Goal: Task Accomplishment & Management: Use online tool/utility

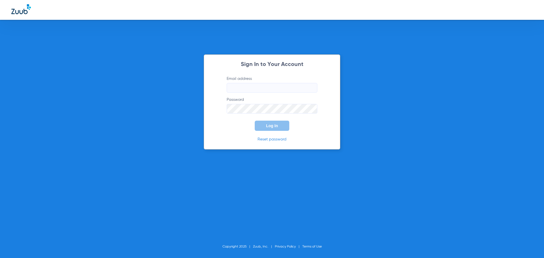
type input "[PERSON_NAME][EMAIL_ADDRESS][DOMAIN_NAME]"
click at [277, 128] on span "Log In" at bounding box center [272, 126] width 12 height 5
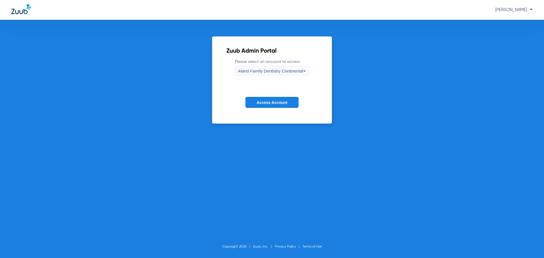
click at [302, 73] on icon at bounding box center [304, 71] width 7 height 7
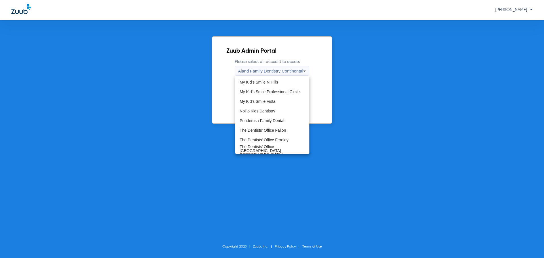
scroll to position [173, 0]
click at [283, 131] on span "The Dentists' Office Fallon" at bounding box center [263, 130] width 46 height 4
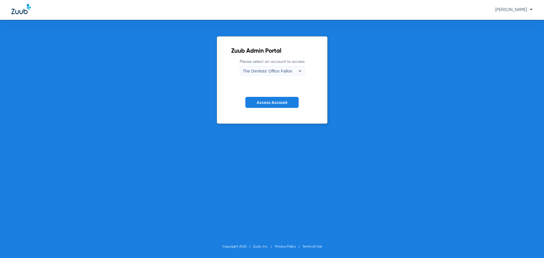
click at [280, 105] on button "Access Account" at bounding box center [271, 102] width 53 height 11
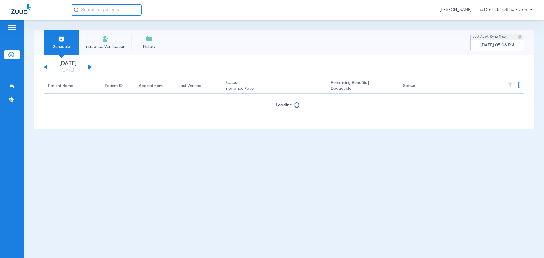
click at [89, 66] on button at bounding box center [89, 67] width 3 height 4
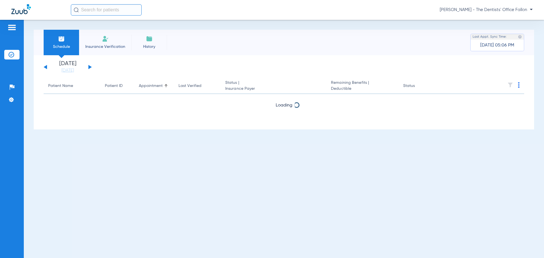
click at [89, 66] on button at bounding box center [89, 67] width 3 height 4
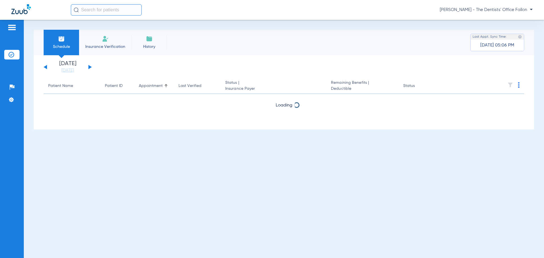
click at [89, 66] on button at bounding box center [89, 67] width 3 height 4
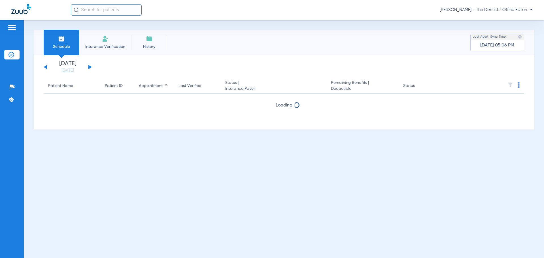
click at [89, 66] on button at bounding box center [89, 67] width 3 height 4
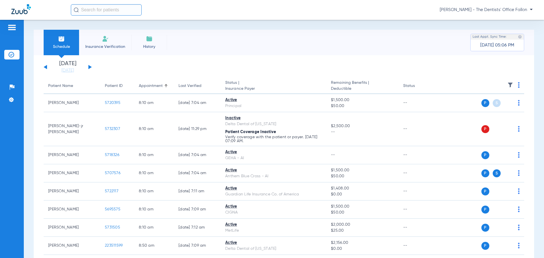
click at [91, 68] on div "Saturday 06-07-2025 Sunday 06-08-2025 Monday 06-09-2025 Tuesday 06-10-2025 Wedn…" at bounding box center [68, 67] width 48 height 12
click at [91, 67] on button at bounding box center [89, 67] width 3 height 4
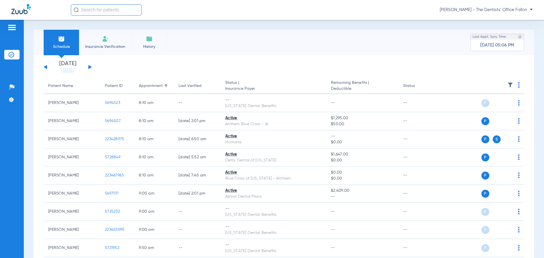
click at [518, 86] on img at bounding box center [519, 85] width 2 height 6
click at [489, 106] on span "Verify All" at bounding box center [492, 107] width 35 height 4
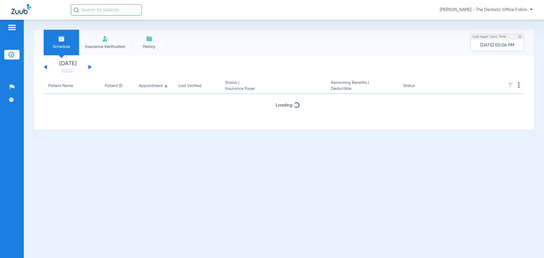
click at [89, 66] on button at bounding box center [89, 67] width 3 height 4
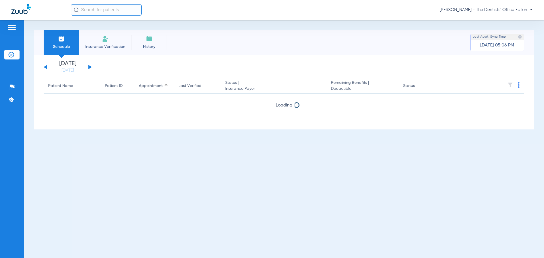
click at [89, 66] on button at bounding box center [89, 67] width 3 height 4
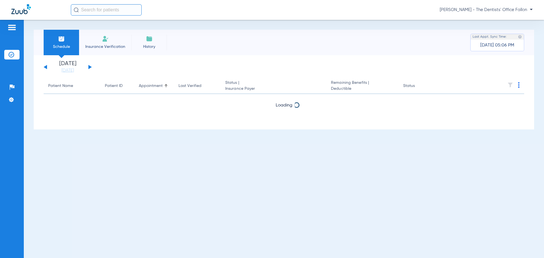
click at [89, 66] on button at bounding box center [89, 67] width 3 height 4
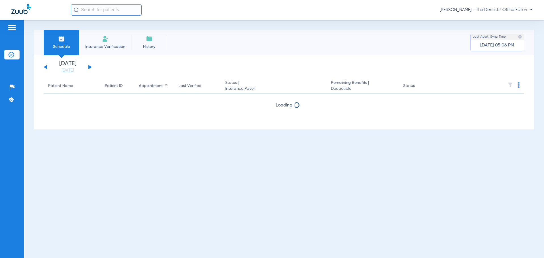
click at [89, 66] on button at bounding box center [89, 67] width 3 height 4
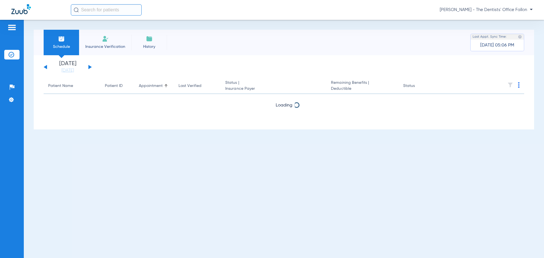
click at [89, 66] on button at bounding box center [89, 67] width 3 height 4
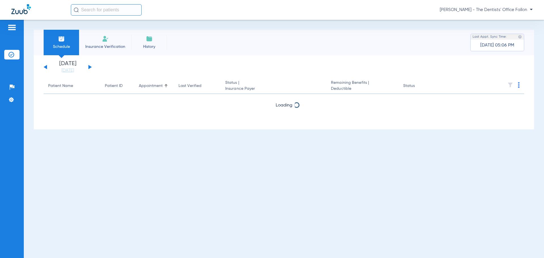
click at [89, 66] on button at bounding box center [89, 67] width 3 height 4
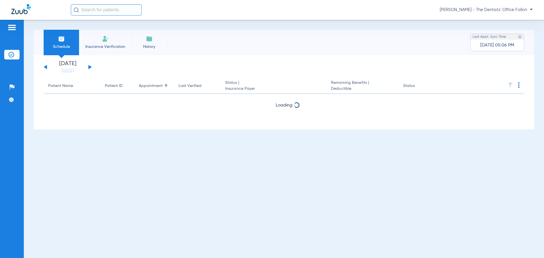
click at [89, 66] on button at bounding box center [89, 67] width 3 height 4
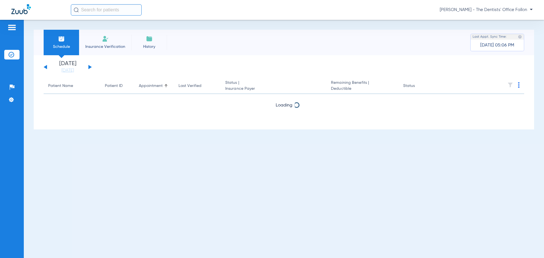
click at [89, 66] on button at bounding box center [89, 67] width 3 height 4
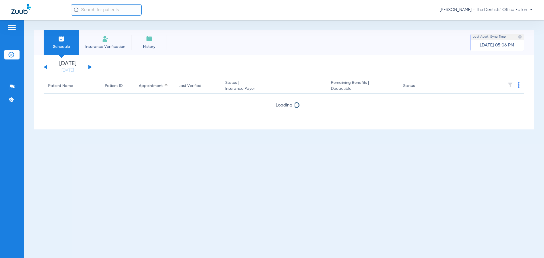
click at [89, 66] on button at bounding box center [89, 67] width 3 height 4
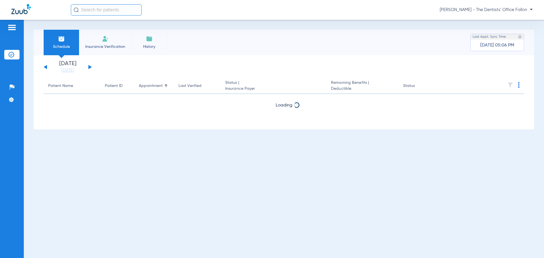
click at [89, 66] on button at bounding box center [89, 67] width 3 height 4
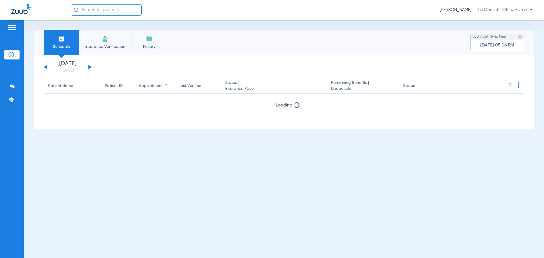
click at [89, 66] on button at bounding box center [89, 67] width 3 height 4
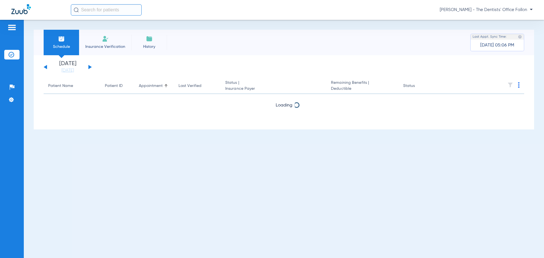
click at [89, 66] on button at bounding box center [89, 67] width 3 height 4
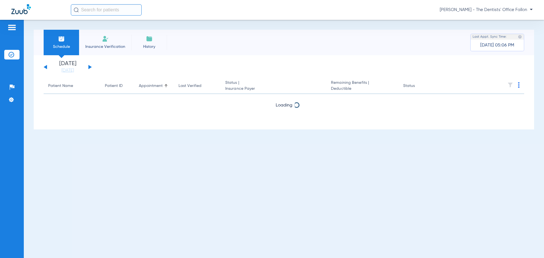
click at [89, 66] on button at bounding box center [89, 67] width 3 height 4
click at [89, 67] on button at bounding box center [89, 67] width 3 height 4
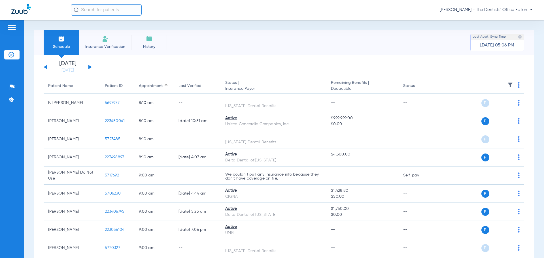
click at [90, 66] on button at bounding box center [89, 67] width 3 height 4
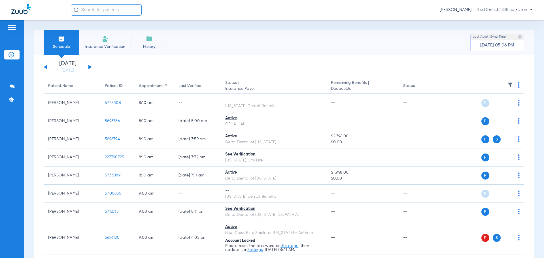
click at [89, 67] on button at bounding box center [89, 67] width 3 height 4
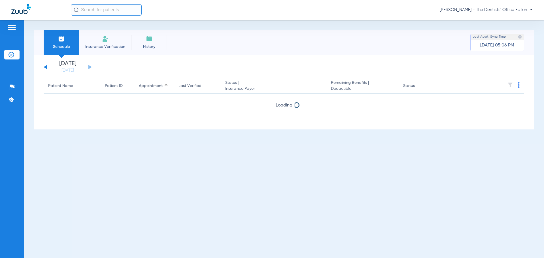
click at [46, 67] on button at bounding box center [45, 67] width 3 height 4
click at [45, 67] on button at bounding box center [45, 67] width 3 height 4
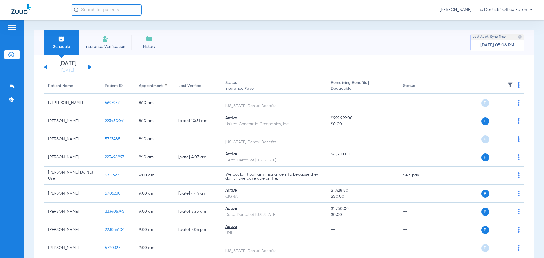
click at [518, 83] on img at bounding box center [519, 85] width 2 height 6
click at [490, 108] on span "Verify All" at bounding box center [492, 107] width 35 height 4
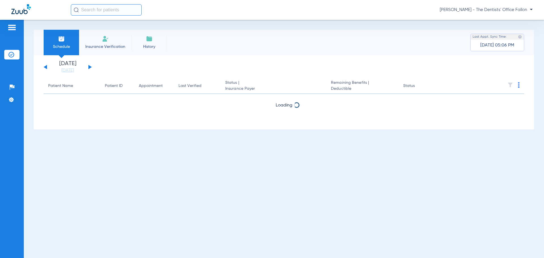
click at [89, 67] on button at bounding box center [89, 67] width 3 height 4
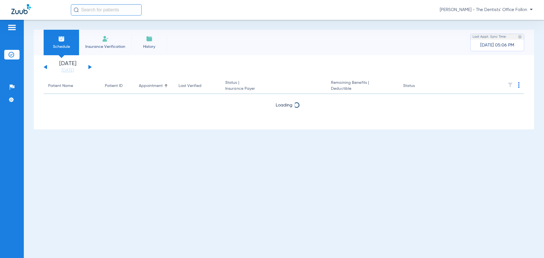
click at [89, 67] on button at bounding box center [89, 67] width 3 height 4
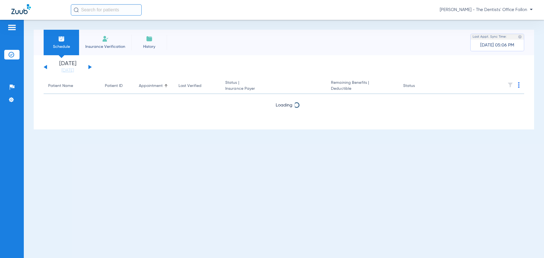
click at [89, 67] on button at bounding box center [89, 67] width 3 height 4
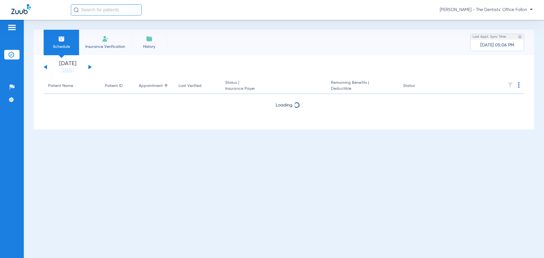
click at [89, 67] on button at bounding box center [89, 67] width 3 height 4
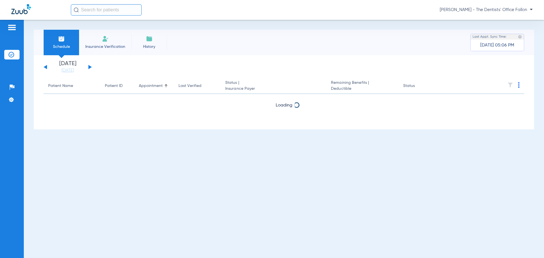
click at [89, 67] on button at bounding box center [89, 67] width 3 height 4
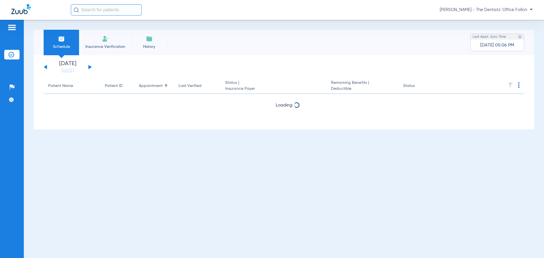
click at [89, 67] on button at bounding box center [89, 67] width 3 height 4
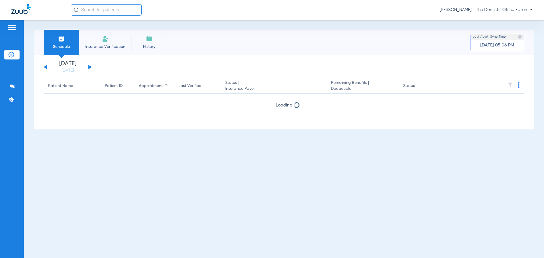
click at [89, 67] on button at bounding box center [89, 67] width 3 height 4
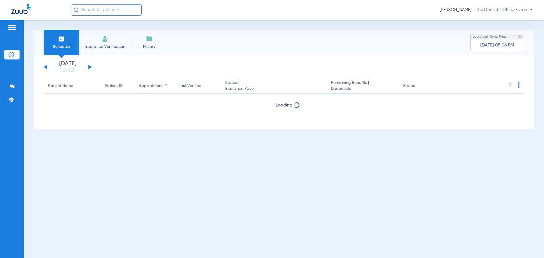
click at [89, 67] on button at bounding box center [89, 67] width 3 height 4
click at [90, 65] on div "Saturday 06-07-2025 Sunday 06-08-2025 Monday 06-09-2025 Tuesday 06-10-2025 Wedn…" at bounding box center [68, 67] width 48 height 12
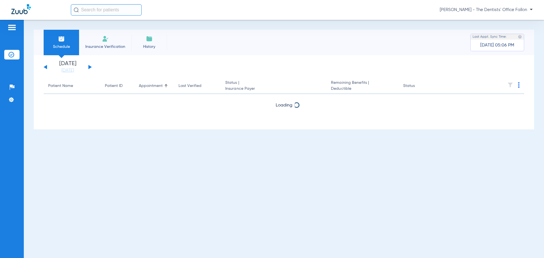
click at [90, 65] on div "Saturday 06-07-2025 Sunday 06-08-2025 Monday 06-09-2025 Tuesday 06-10-2025 Wedn…" at bounding box center [68, 67] width 48 height 12
click at [90, 68] on button at bounding box center [89, 67] width 3 height 4
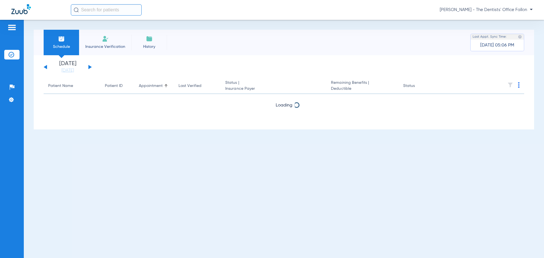
click at [90, 68] on button at bounding box center [89, 67] width 3 height 4
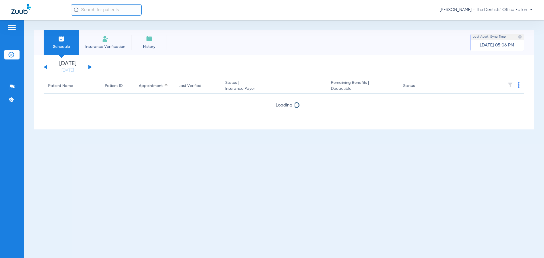
click at [90, 68] on button at bounding box center [89, 67] width 3 height 4
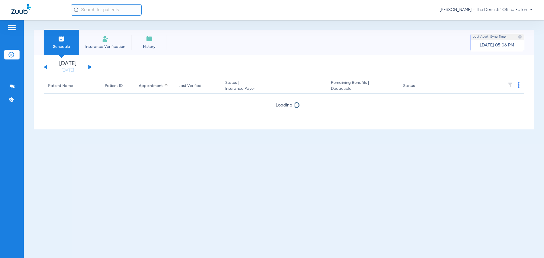
click at [90, 68] on button at bounding box center [89, 67] width 3 height 4
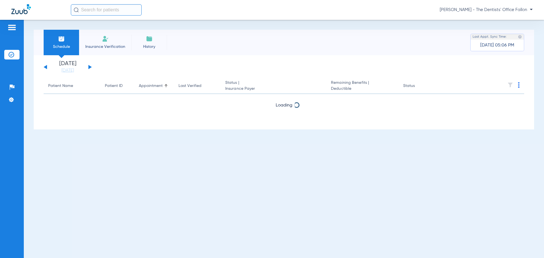
click at [90, 68] on button at bounding box center [89, 67] width 3 height 4
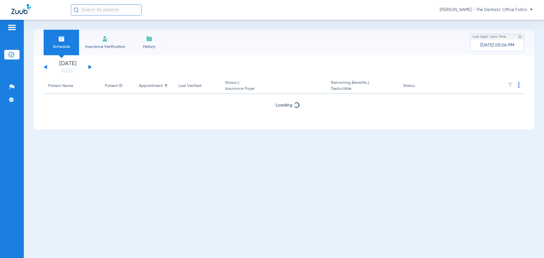
click at [90, 68] on button at bounding box center [89, 67] width 3 height 4
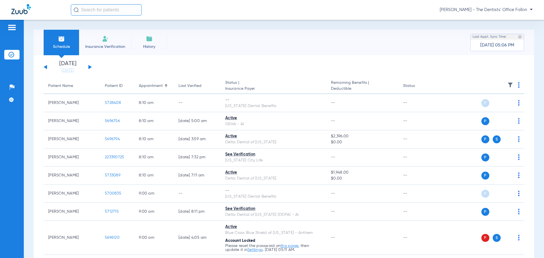
click at [518, 85] on img at bounding box center [519, 85] width 2 height 6
click at [486, 106] on span "Verify All" at bounding box center [492, 107] width 35 height 4
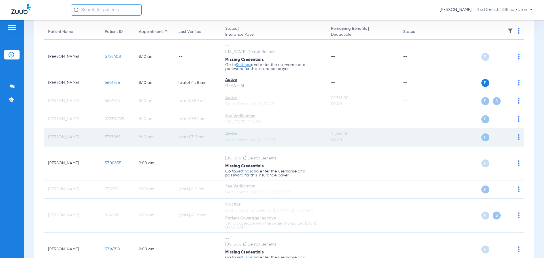
scroll to position [85, 0]
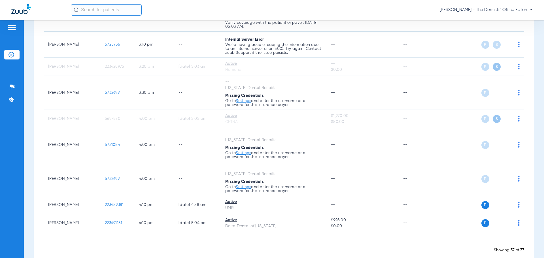
scroll to position [737, 0]
